Goal: Task Accomplishment & Management: Manage account settings

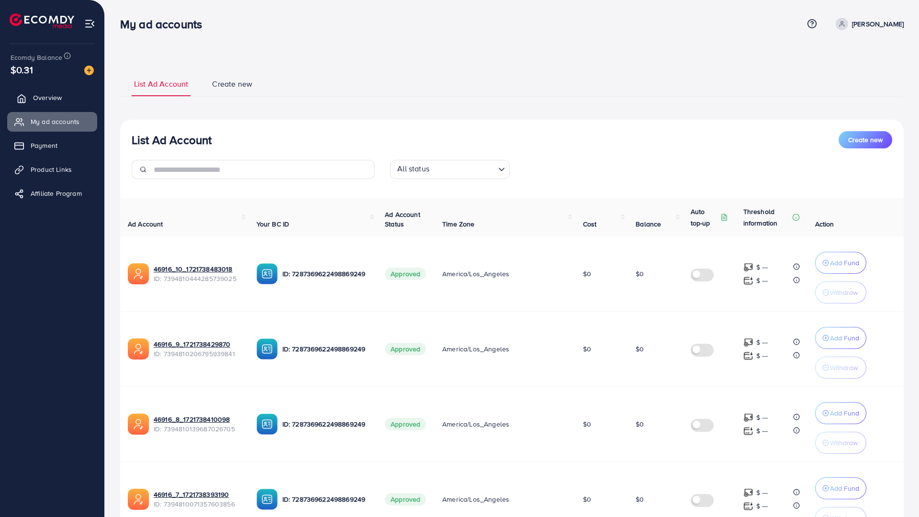
click at [45, 97] on span "Overview" at bounding box center [47, 98] width 29 height 10
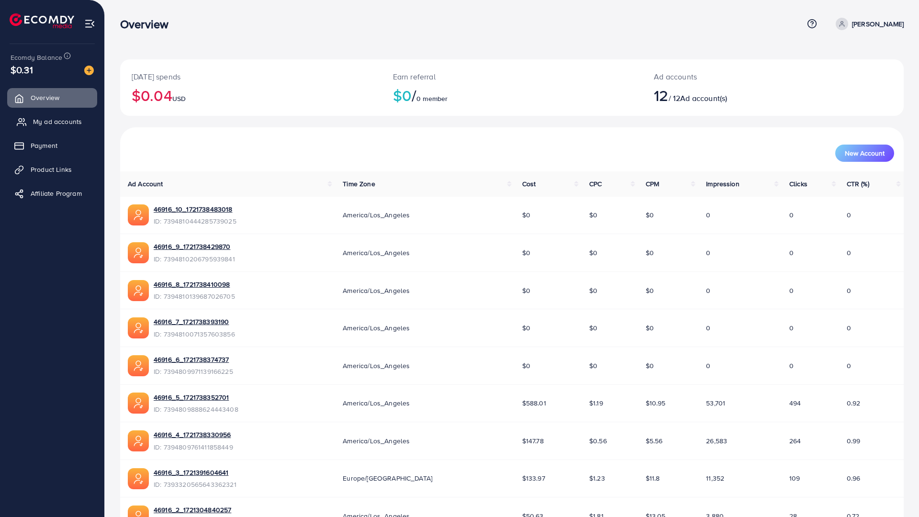
click at [77, 119] on span "My ad accounts" at bounding box center [57, 122] width 49 height 10
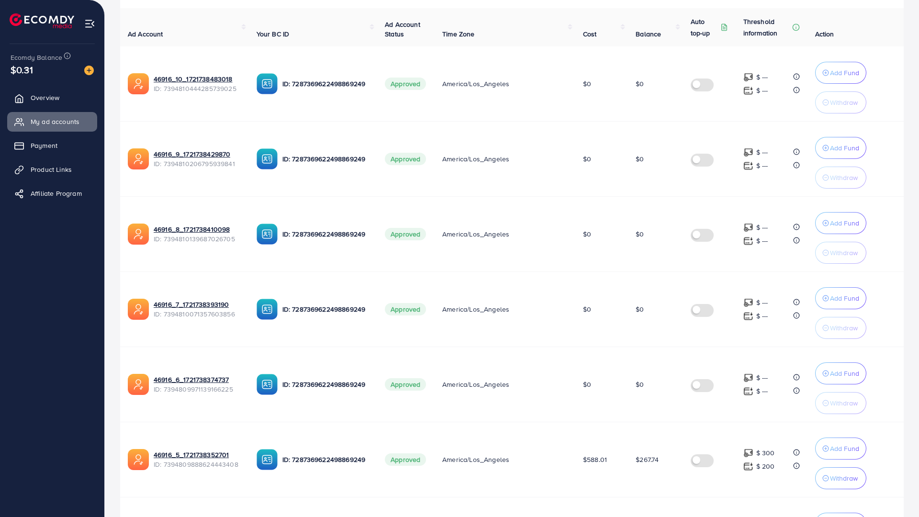
scroll to position [239, 0]
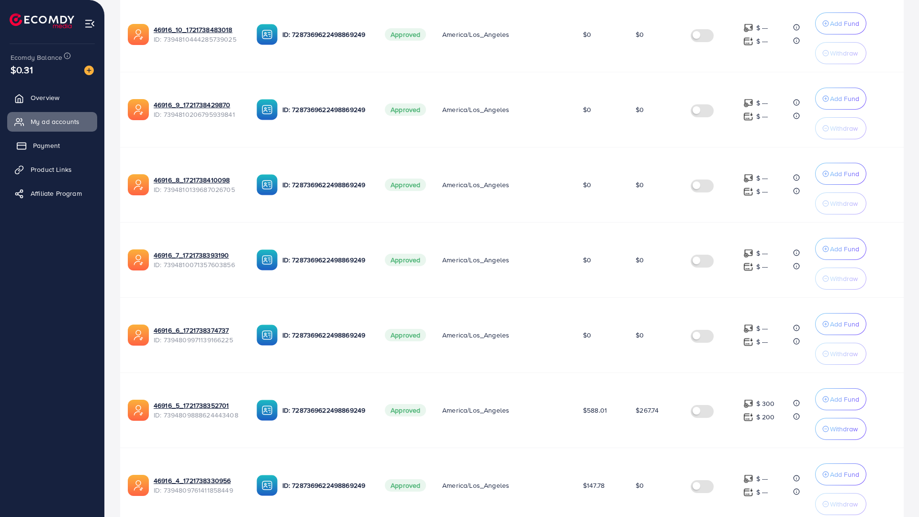
click at [65, 153] on link "Payment" at bounding box center [52, 145] width 90 height 19
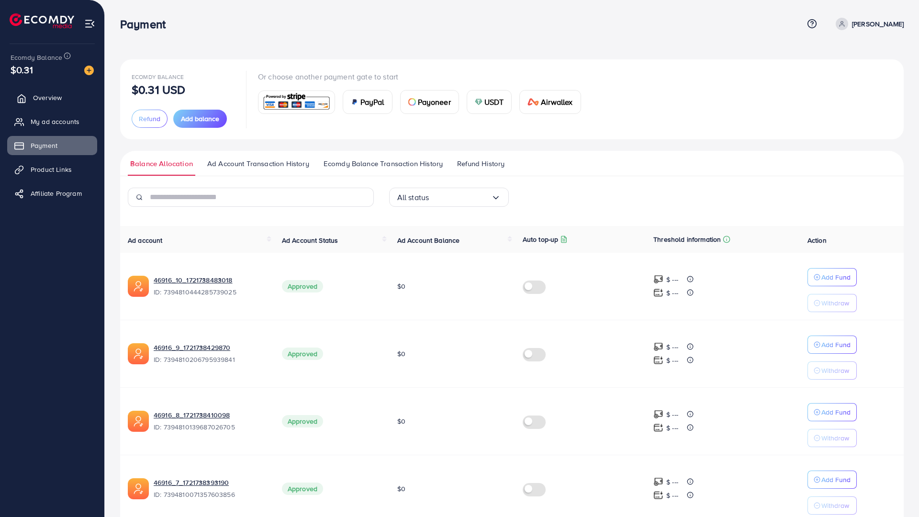
click at [49, 91] on link "Overview" at bounding box center [52, 97] width 90 height 19
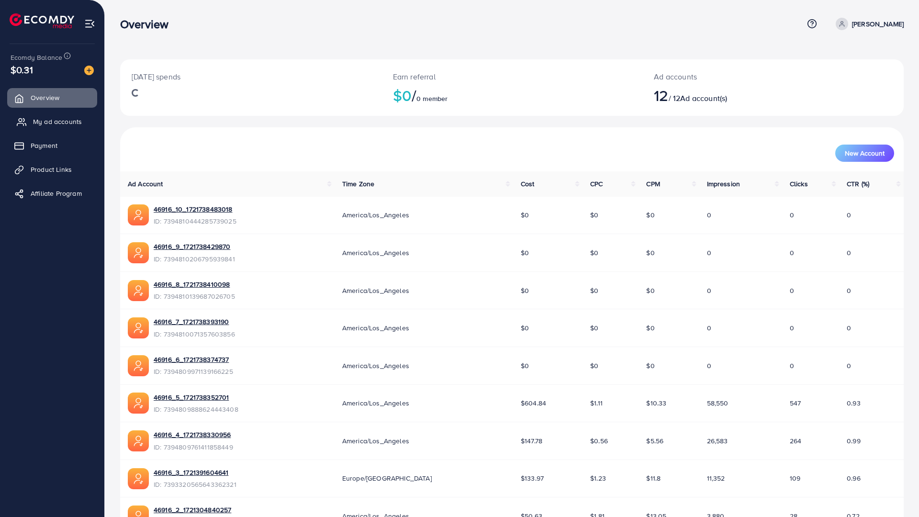
click at [60, 120] on span "My ad accounts" at bounding box center [57, 122] width 49 height 10
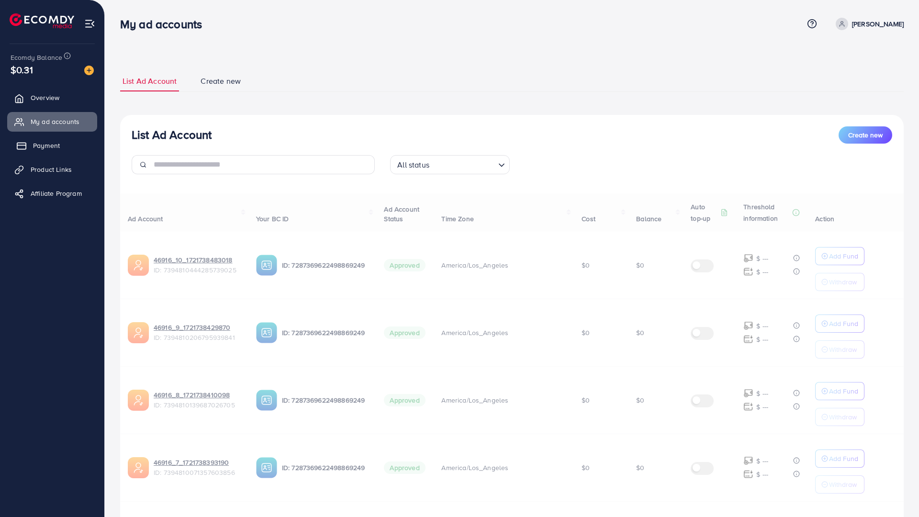
click at [63, 149] on link "Payment" at bounding box center [52, 145] width 90 height 19
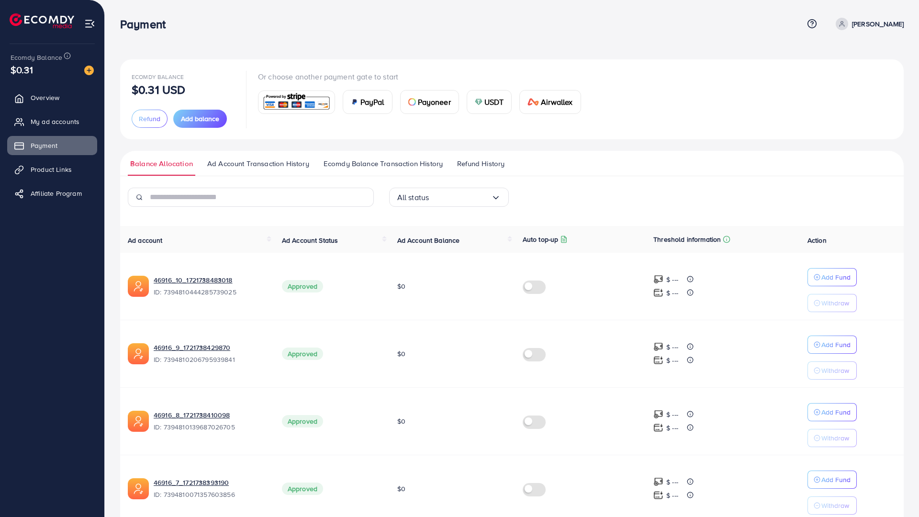
click at [481, 170] on link "Refund History" at bounding box center [481, 167] width 52 height 17
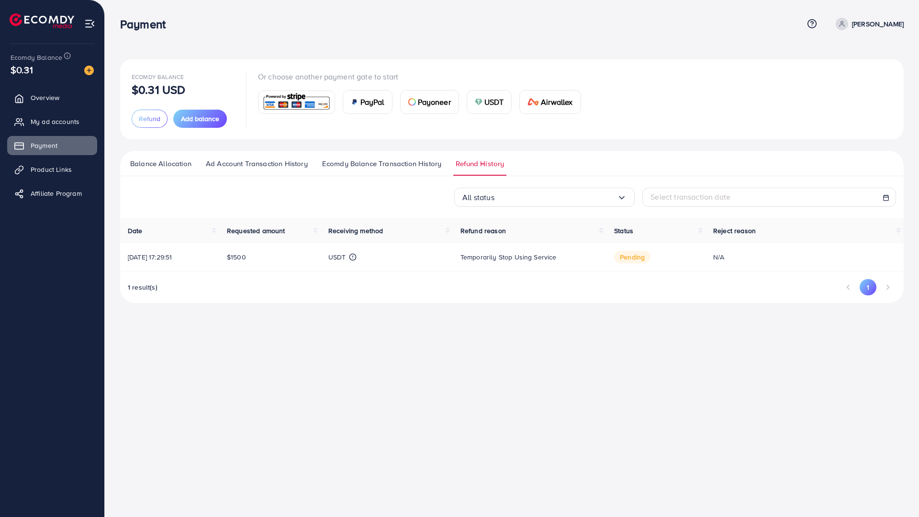
click at [889, 281] on li "Pagination" at bounding box center [888, 287] width 17 height 16
click at [61, 113] on link "My ad accounts" at bounding box center [52, 121] width 90 height 19
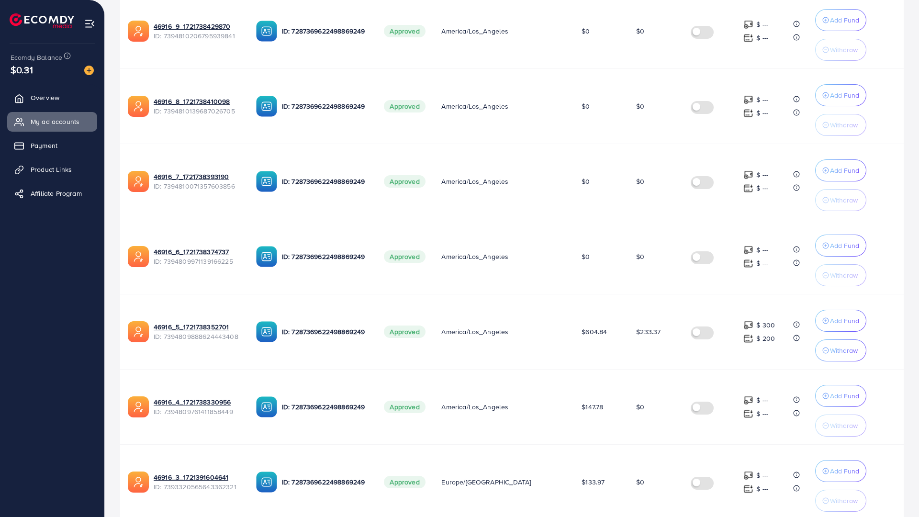
scroll to position [383, 0]
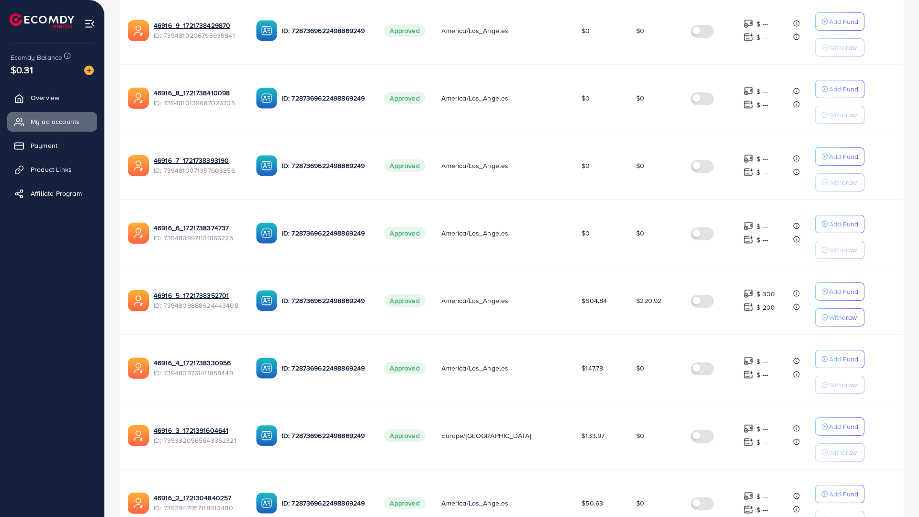
scroll to position [335, 0]
